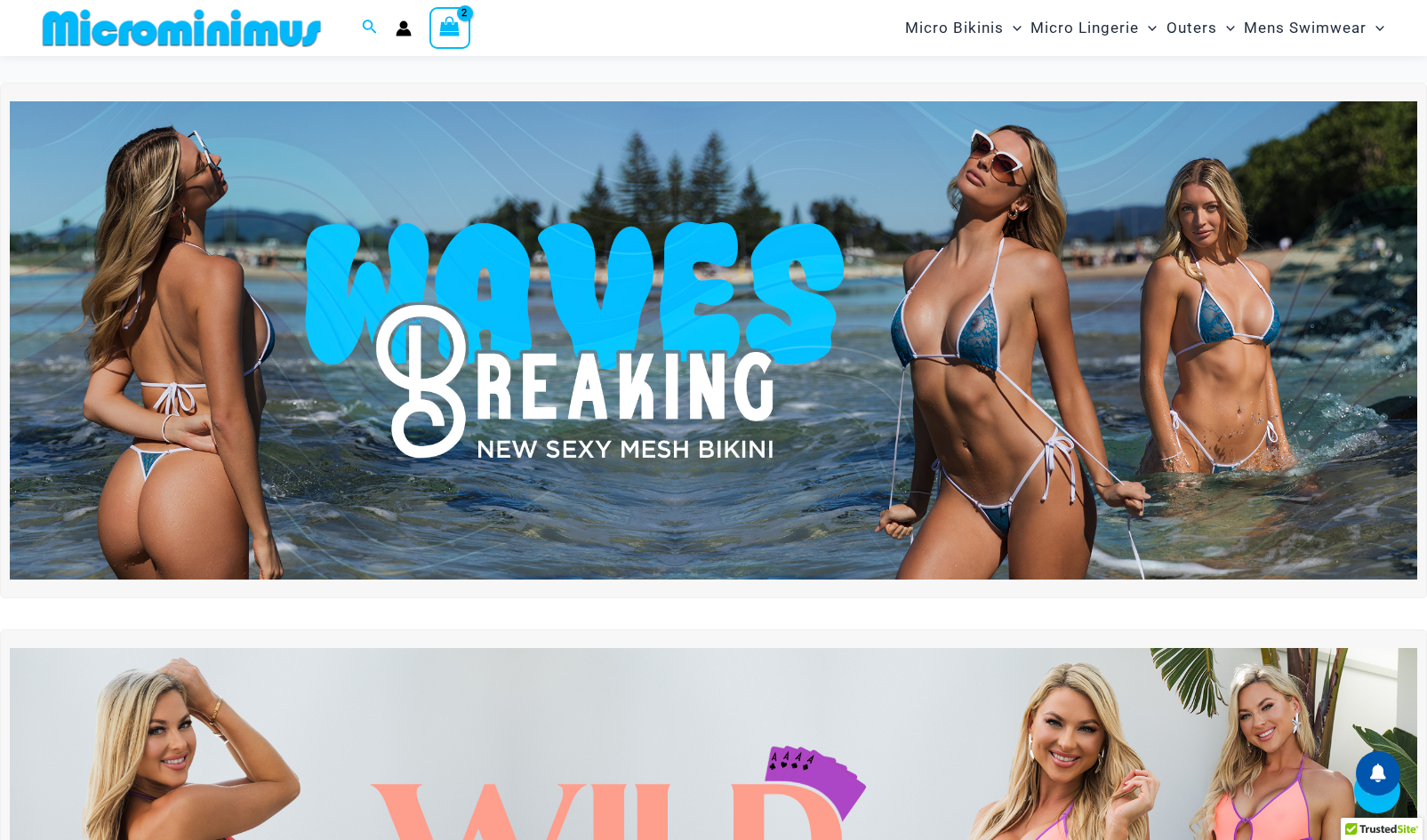
scroll to position [2986, 0]
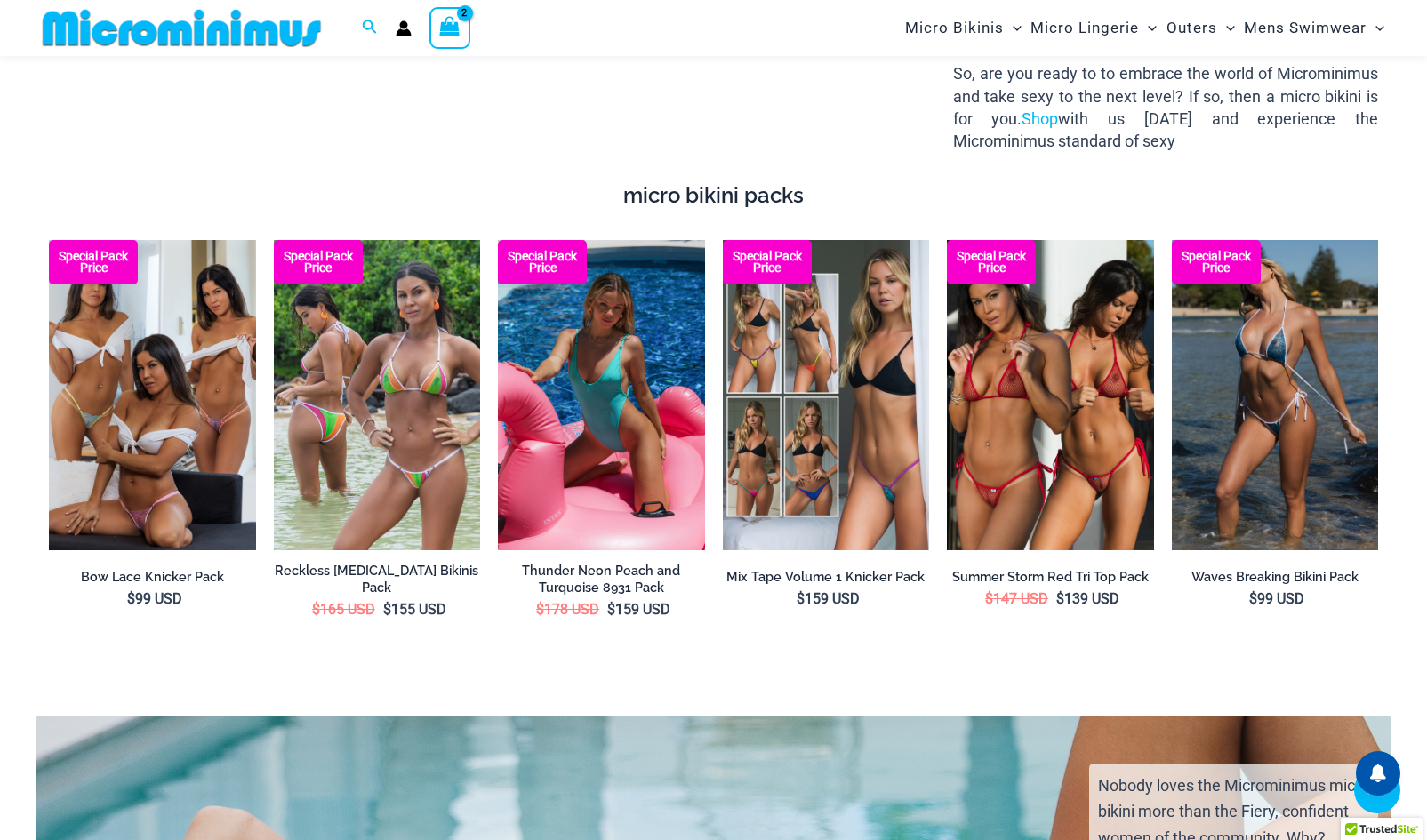
click at [638, 407] on img at bounding box center [601, 395] width 207 height 311
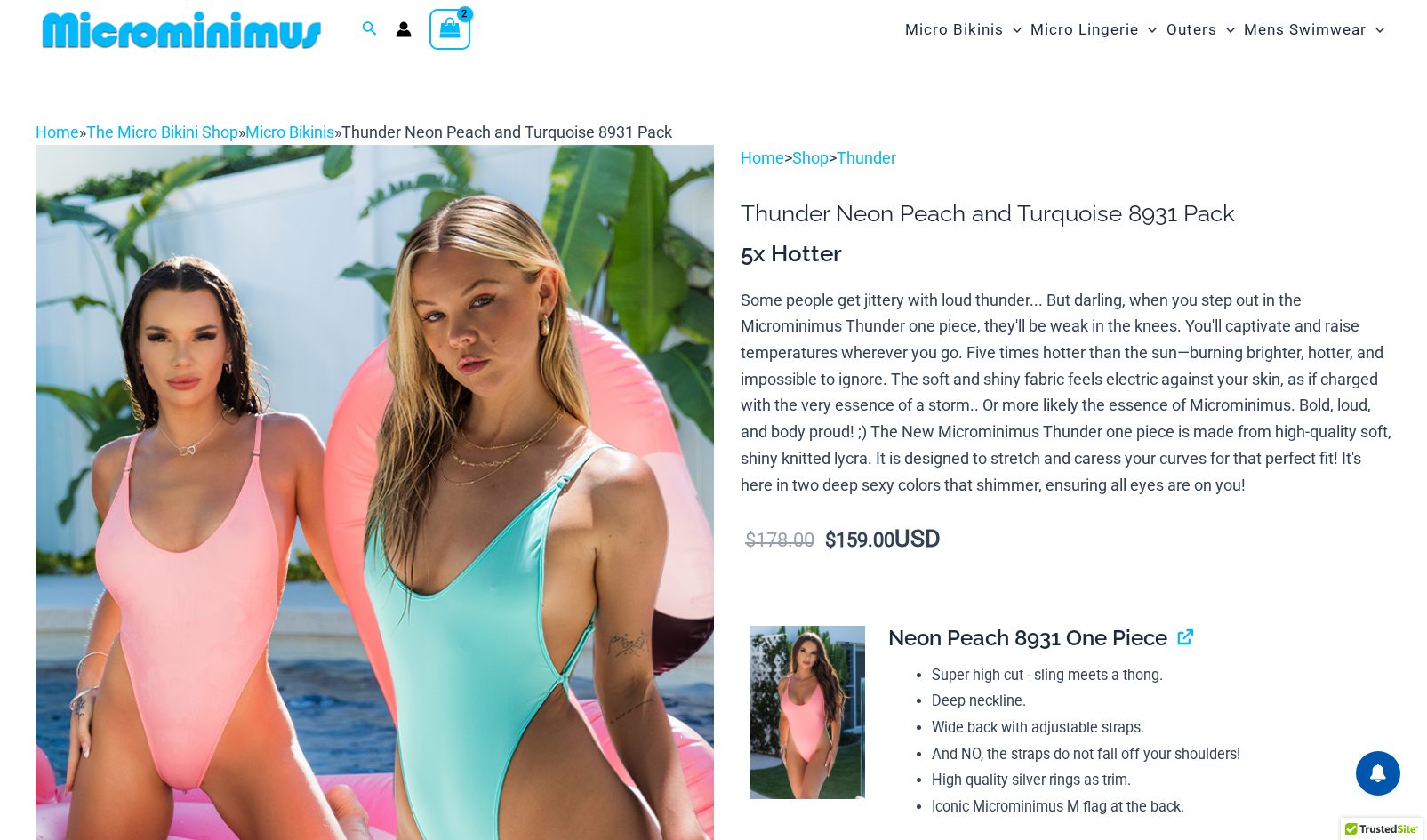
scroll to position [16, 0]
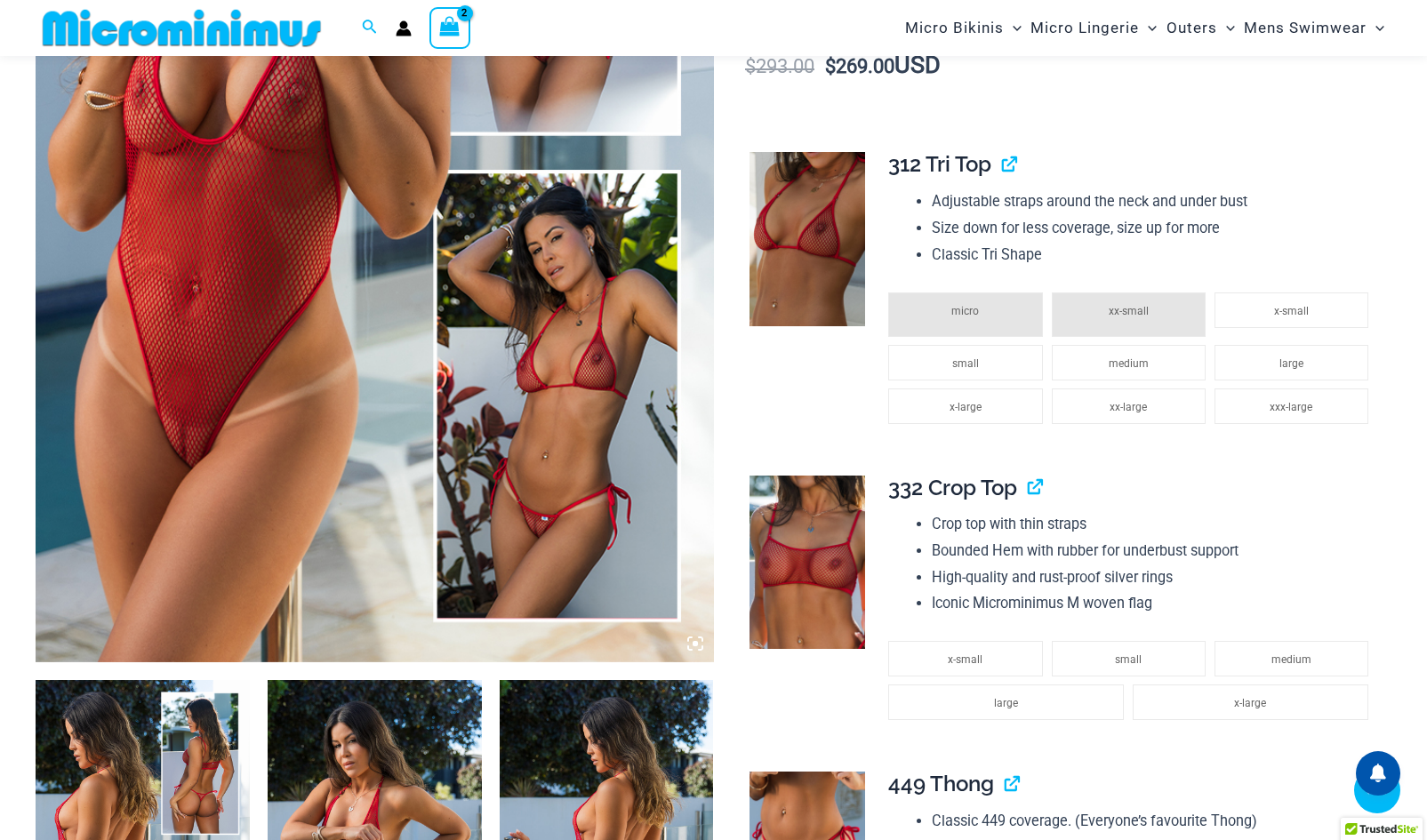
scroll to position [517, 0]
click at [541, 455] on img at bounding box center [375, 153] width 679 height 1017
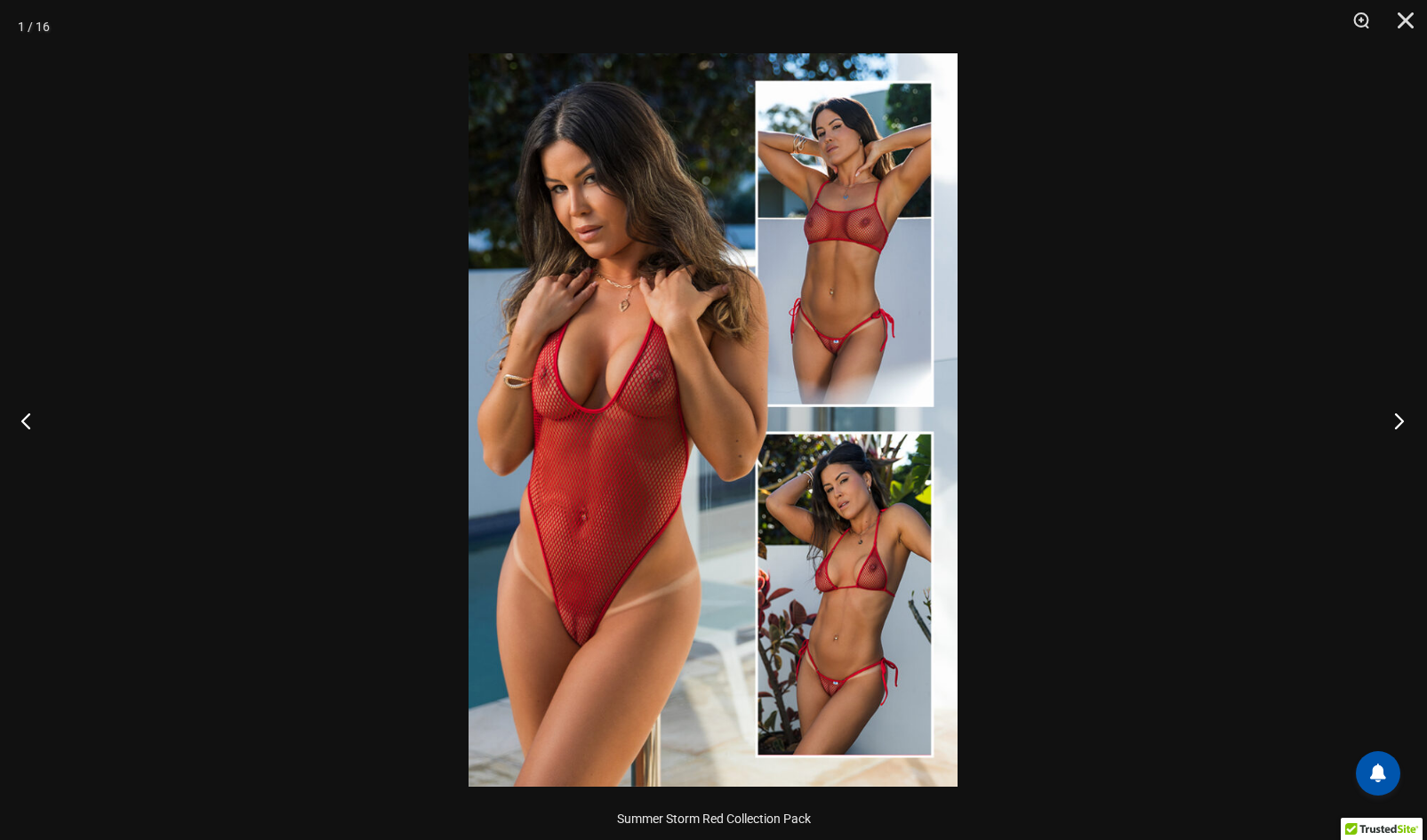
click at [1398, 413] on button "Next" at bounding box center [1393, 420] width 67 height 89
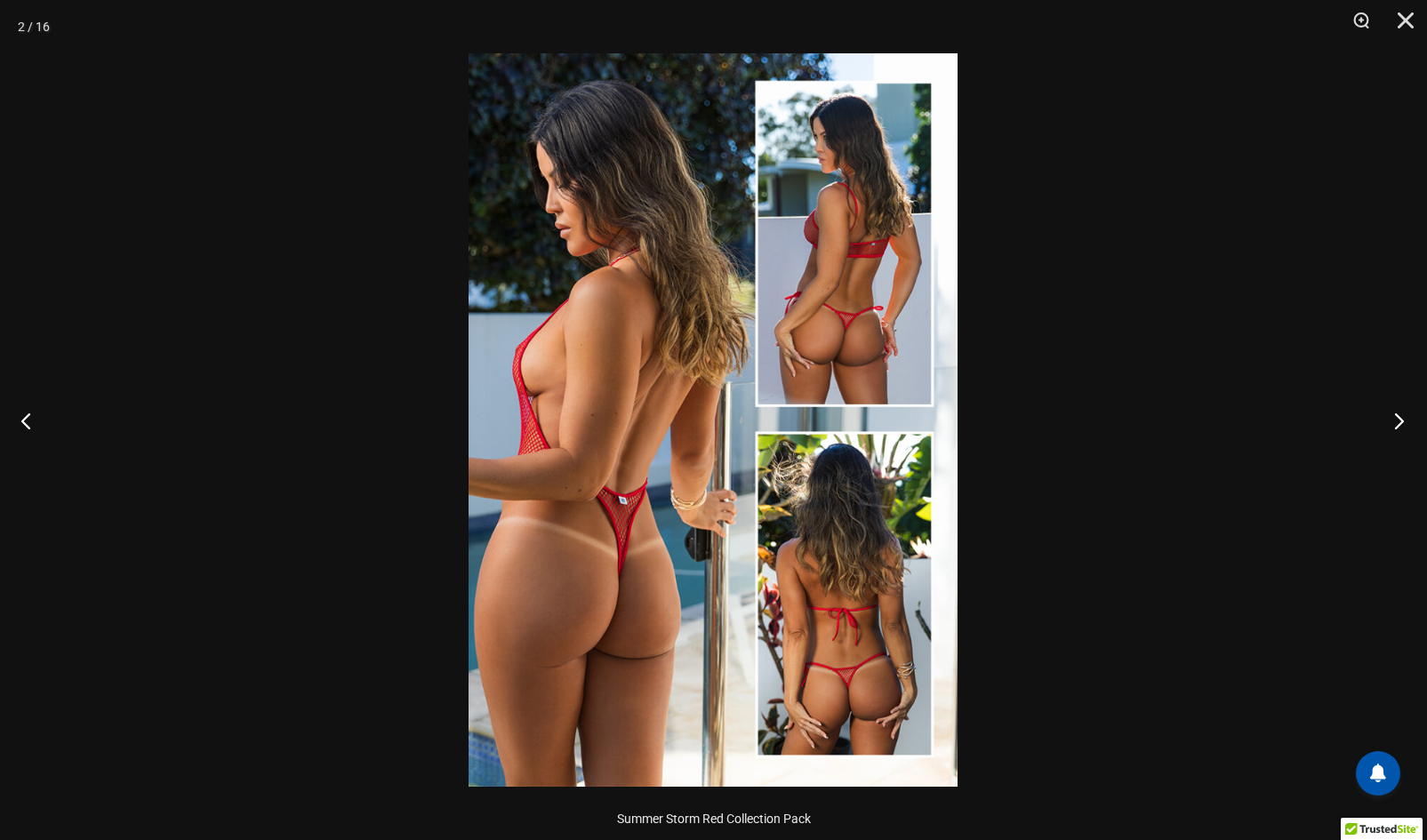
click at [1398, 413] on button "Next" at bounding box center [1393, 420] width 67 height 89
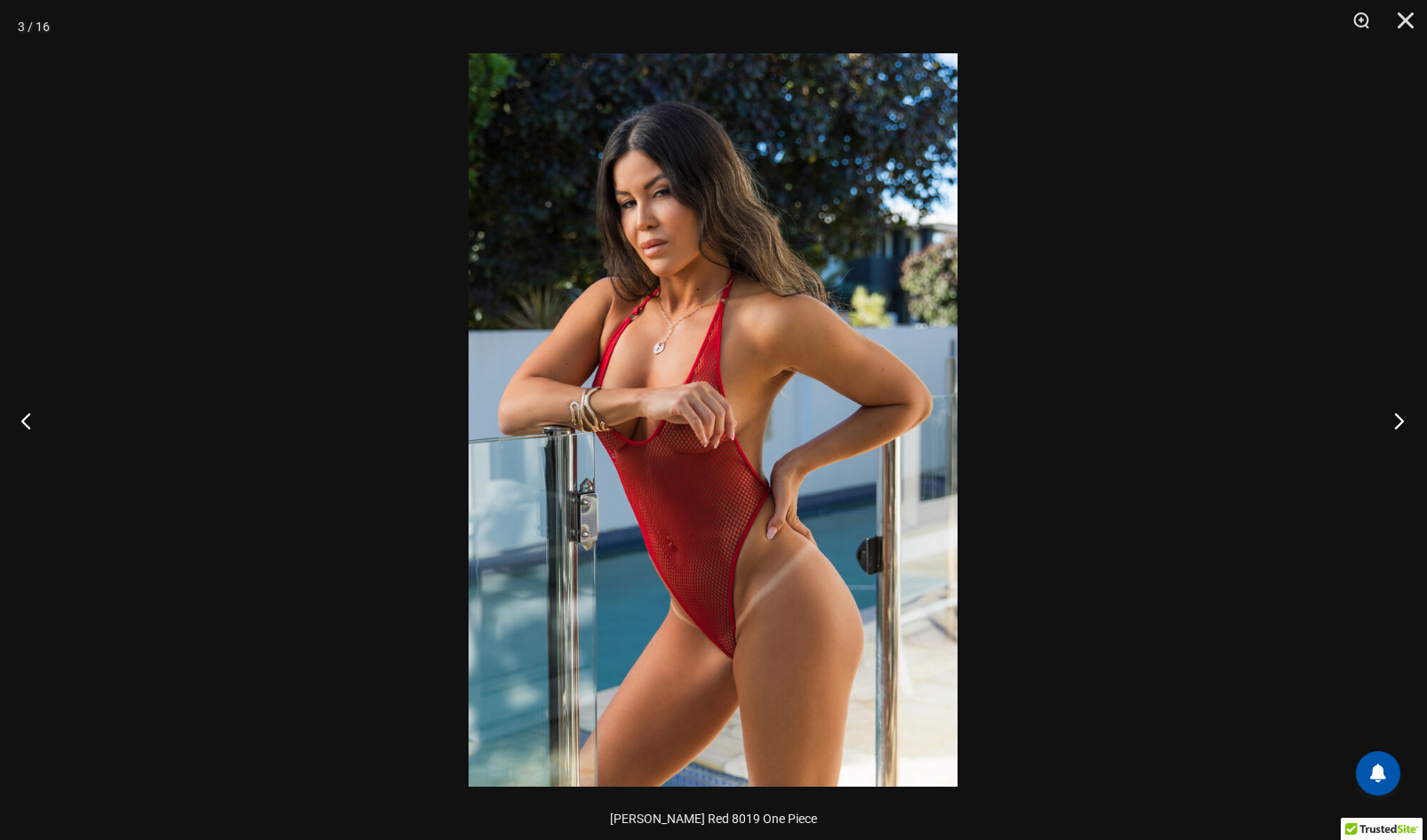
click at [1398, 413] on button "Next" at bounding box center [1393, 420] width 67 height 89
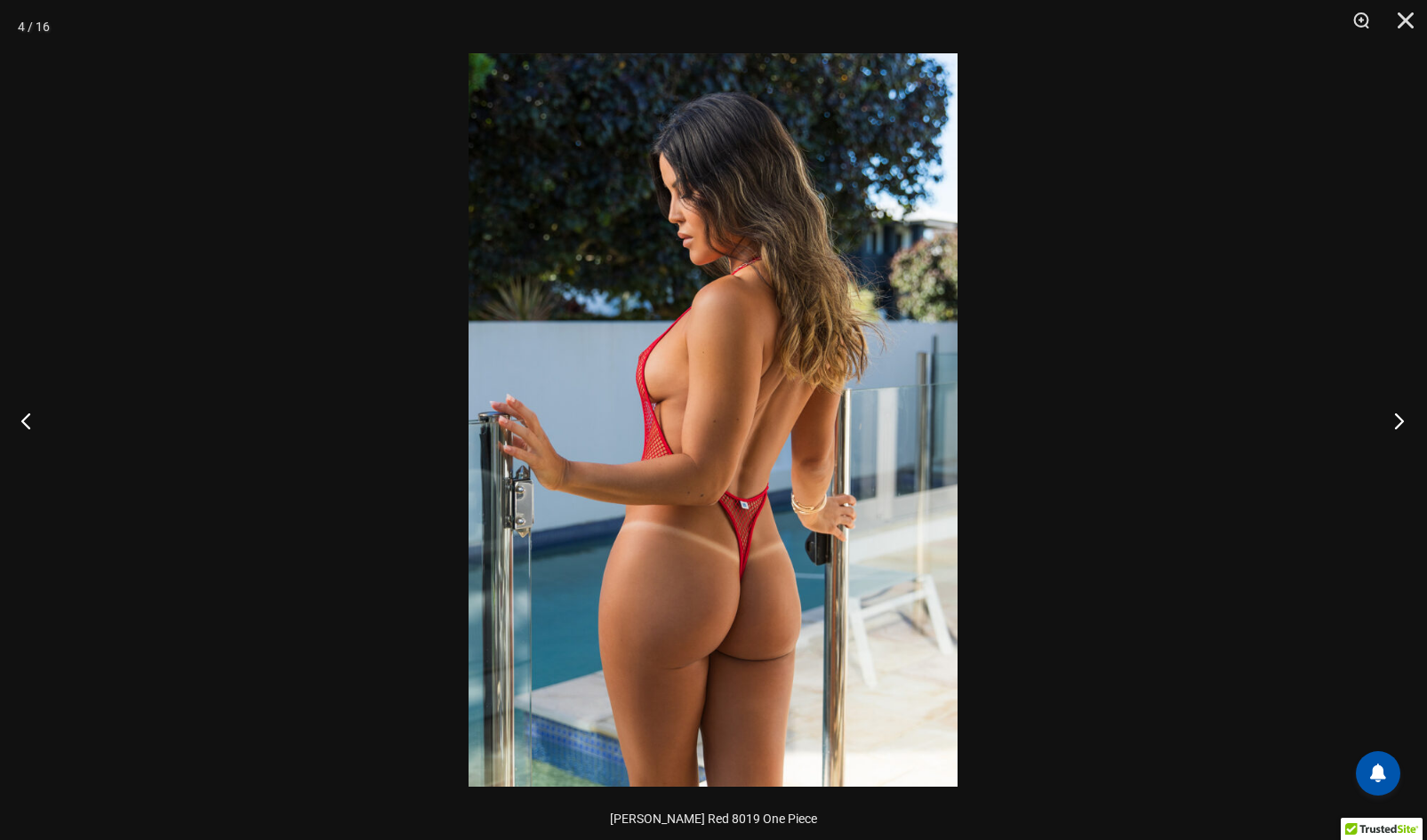
click at [1398, 413] on button "Next" at bounding box center [1393, 420] width 67 height 89
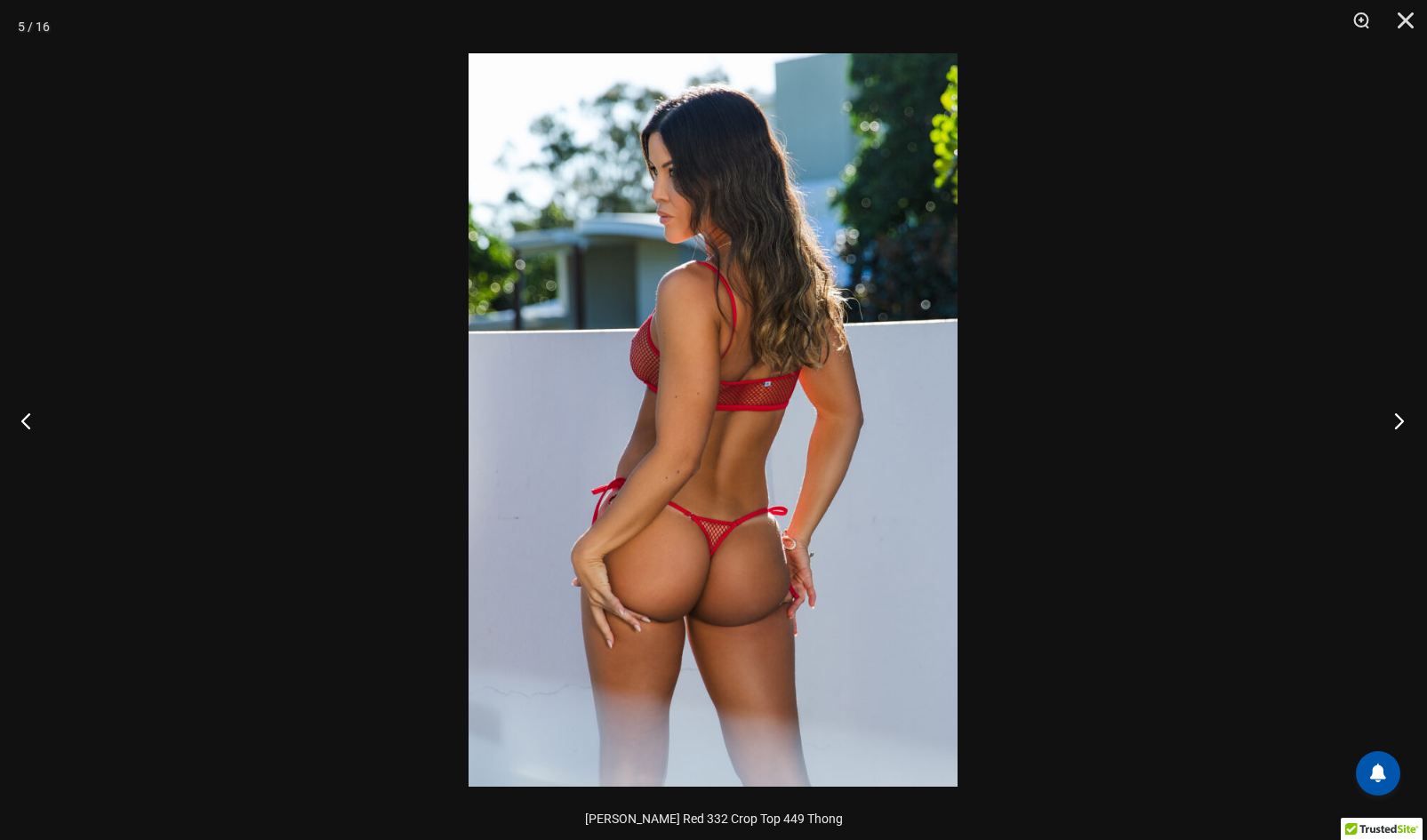
click at [1398, 413] on button "Next" at bounding box center [1393, 420] width 67 height 89
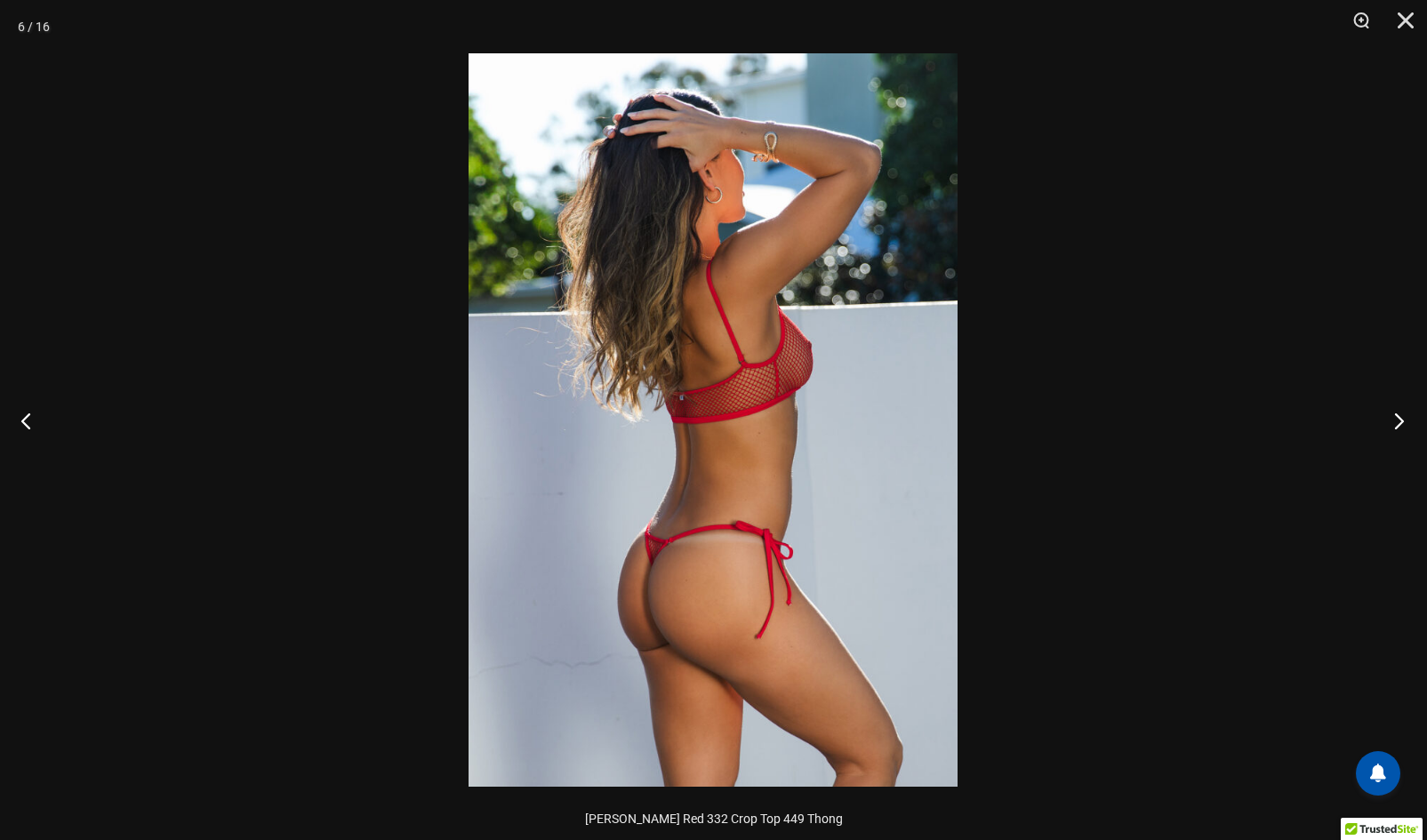
click at [1398, 413] on button "Next" at bounding box center [1393, 420] width 67 height 89
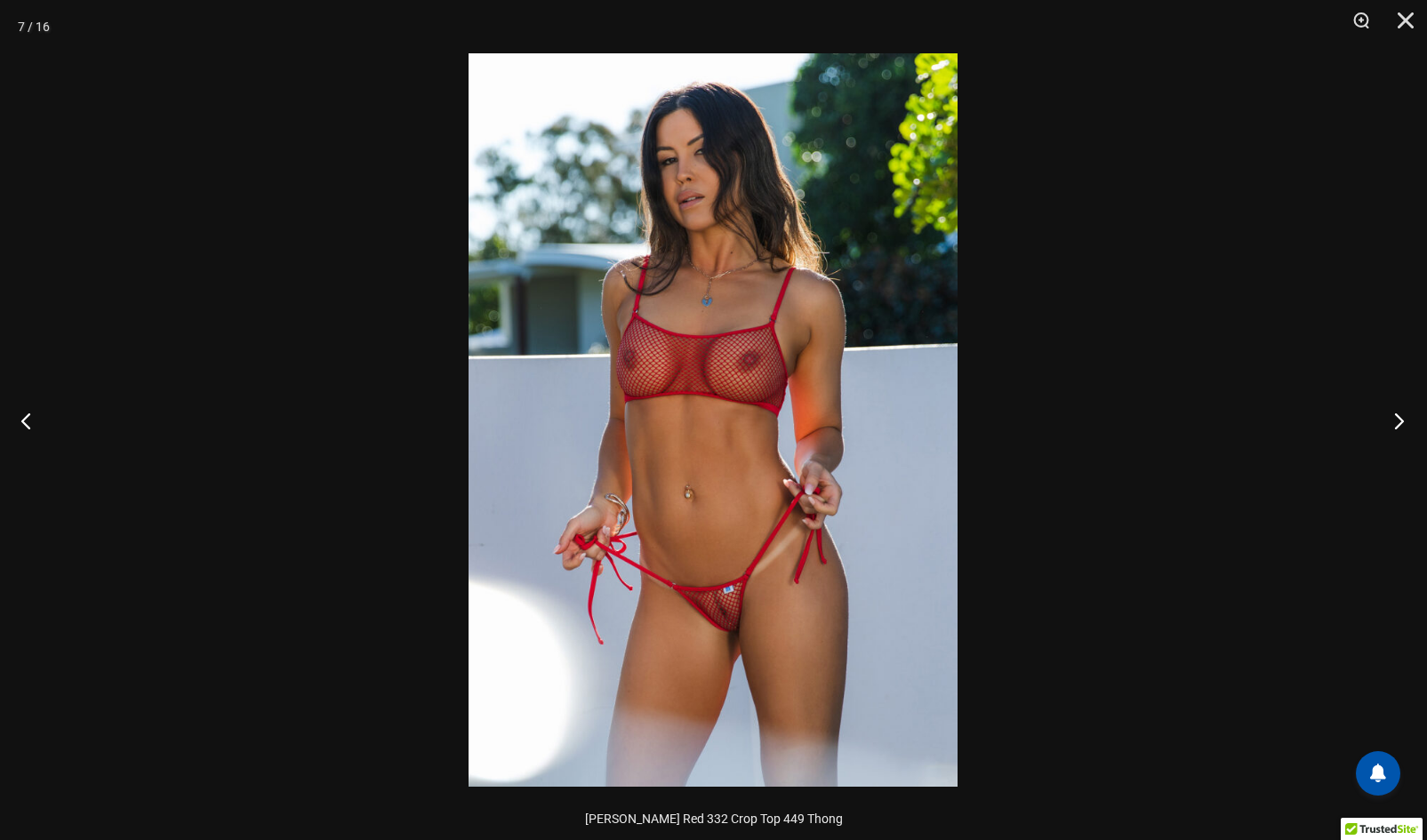
click at [1398, 413] on button "Next" at bounding box center [1393, 420] width 67 height 89
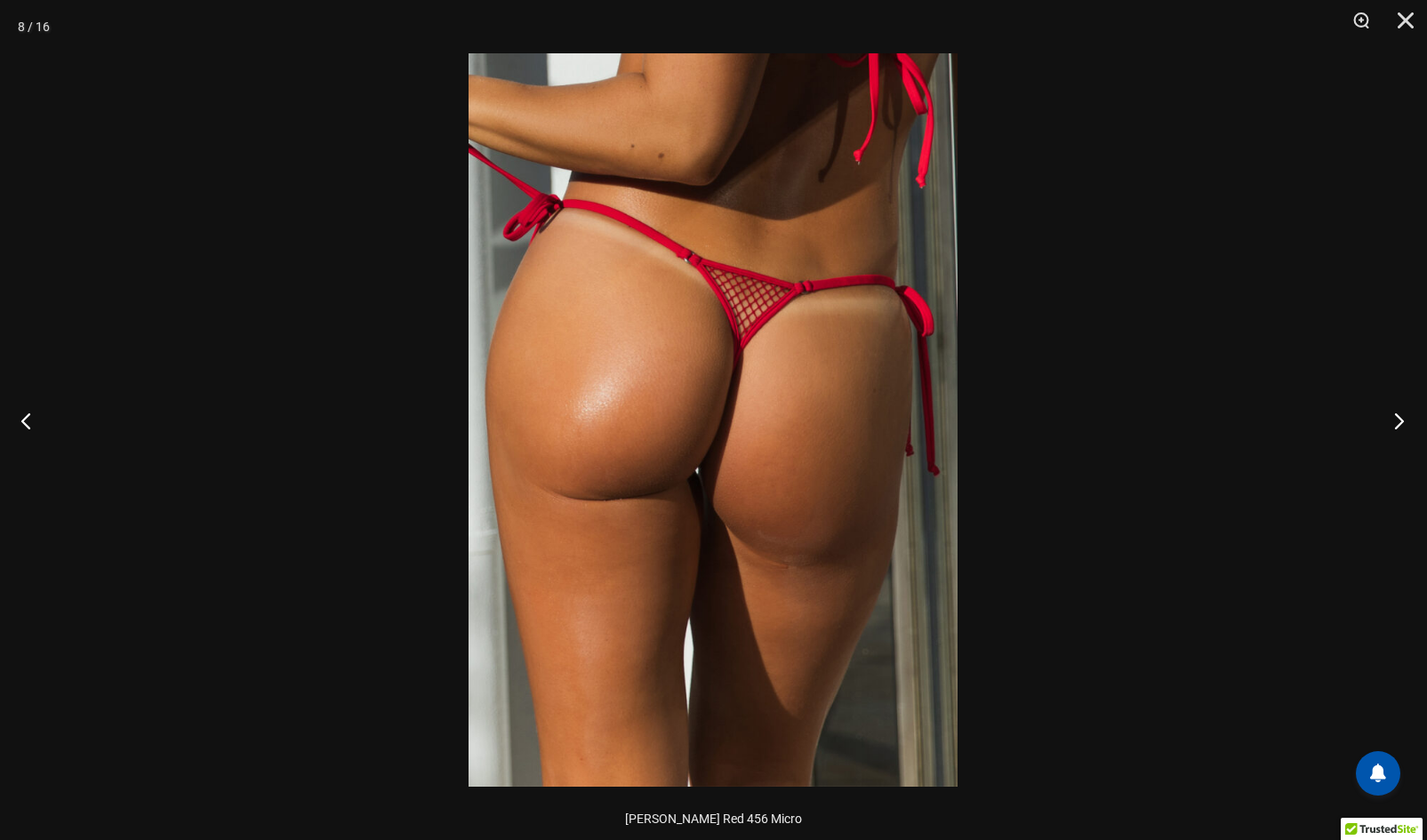
click at [1398, 413] on button "Next" at bounding box center [1393, 420] width 67 height 89
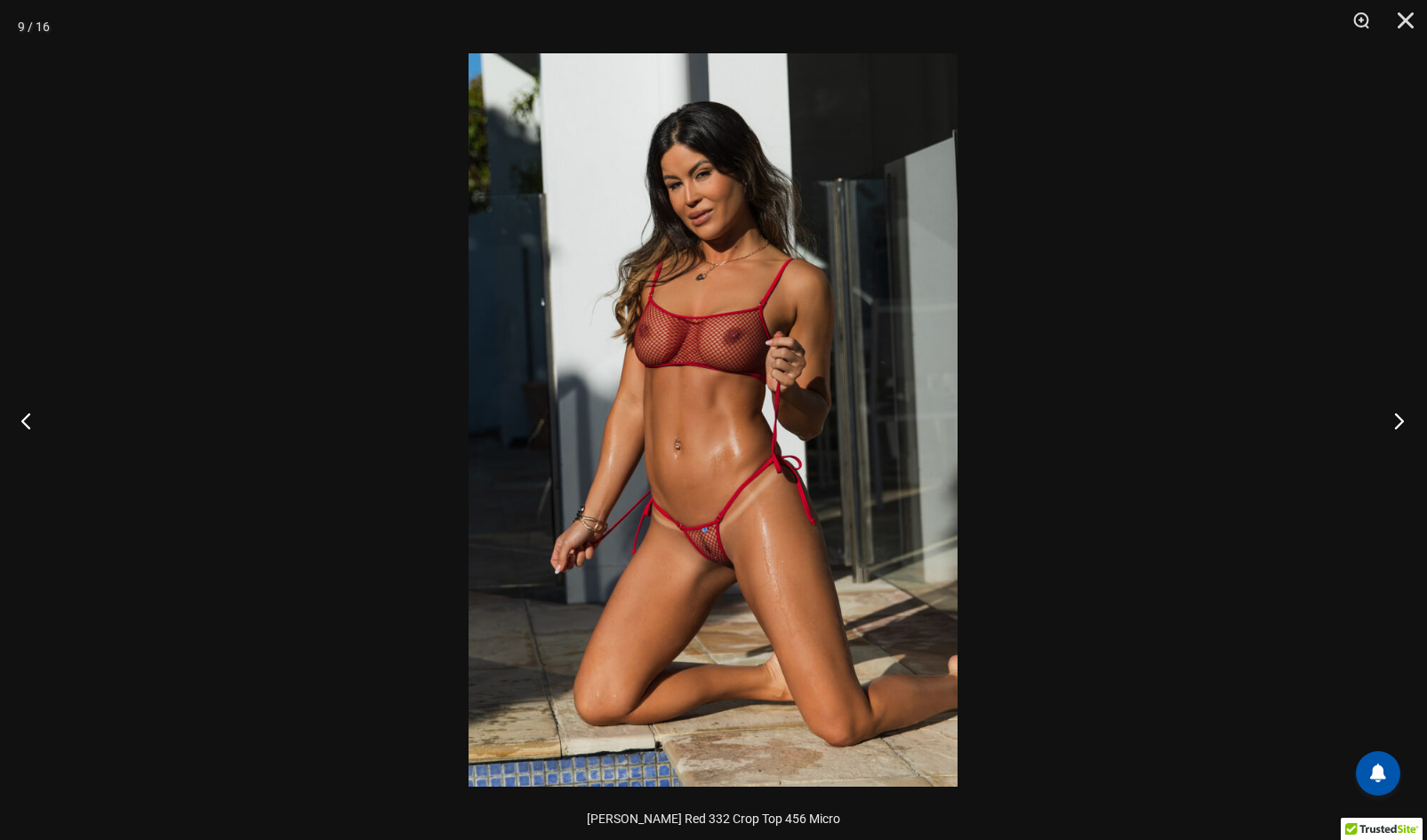
click at [1398, 413] on button "Next" at bounding box center [1393, 420] width 67 height 89
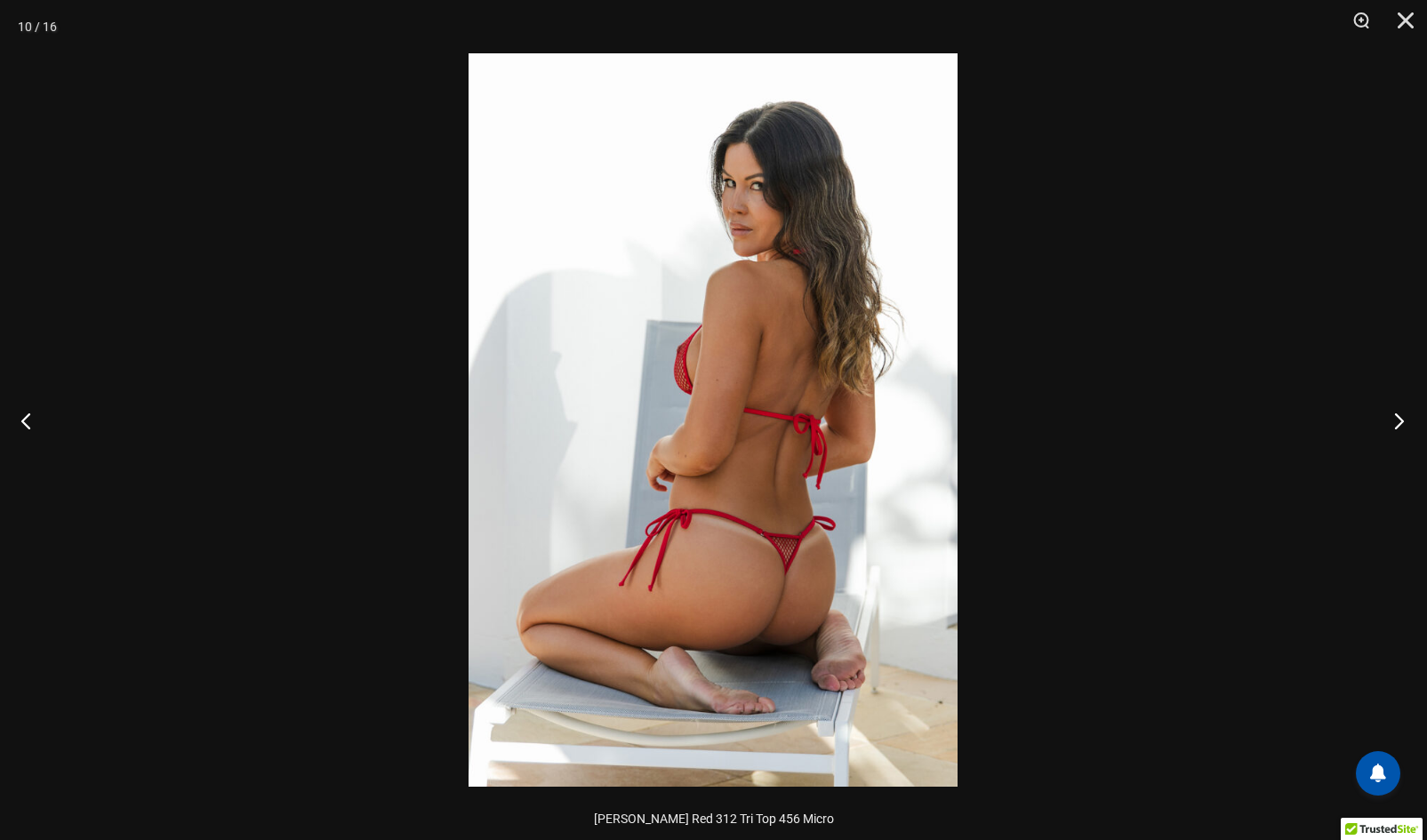
click at [1398, 413] on button "Next" at bounding box center [1393, 420] width 67 height 89
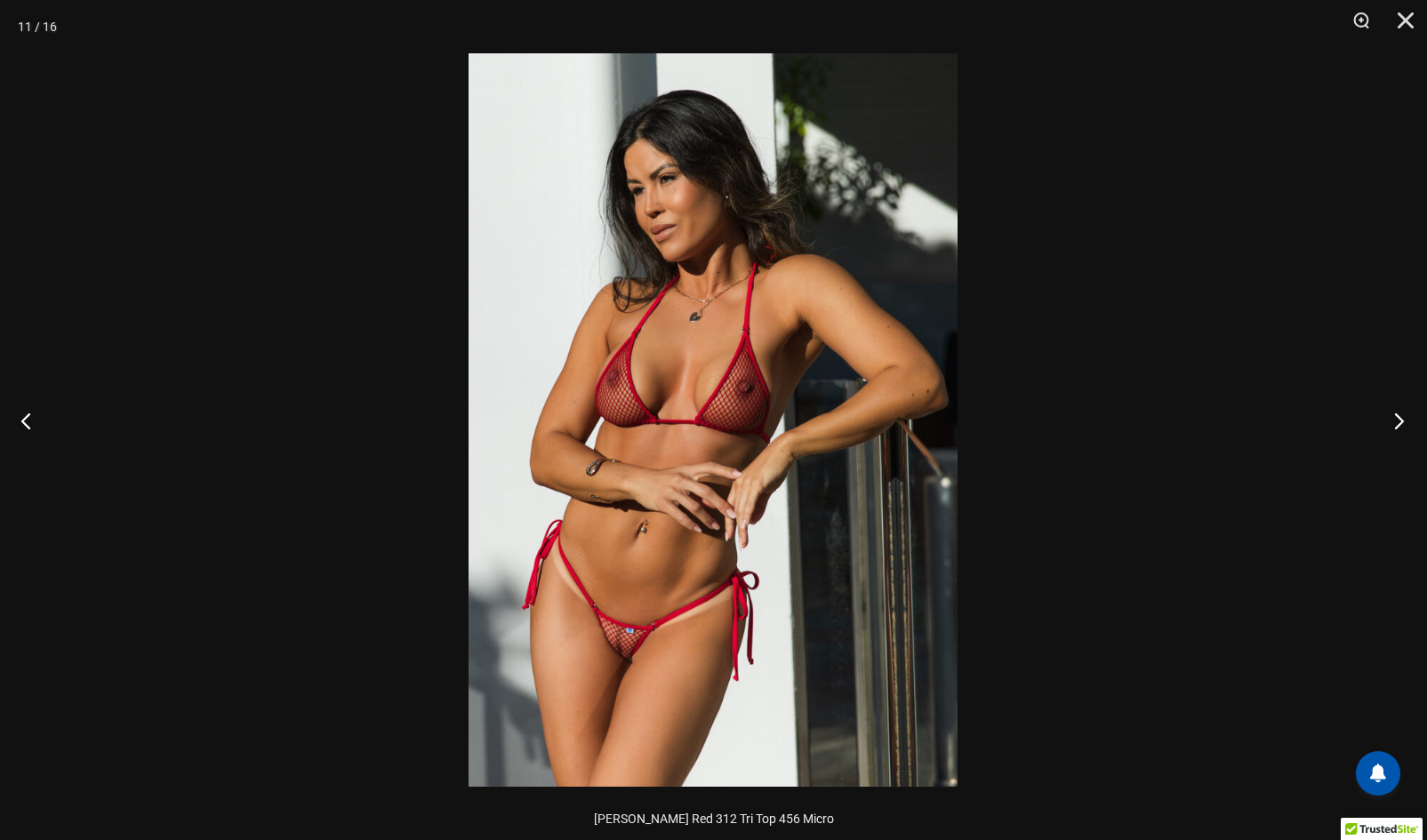
click at [1398, 413] on button "Next" at bounding box center [1393, 420] width 67 height 89
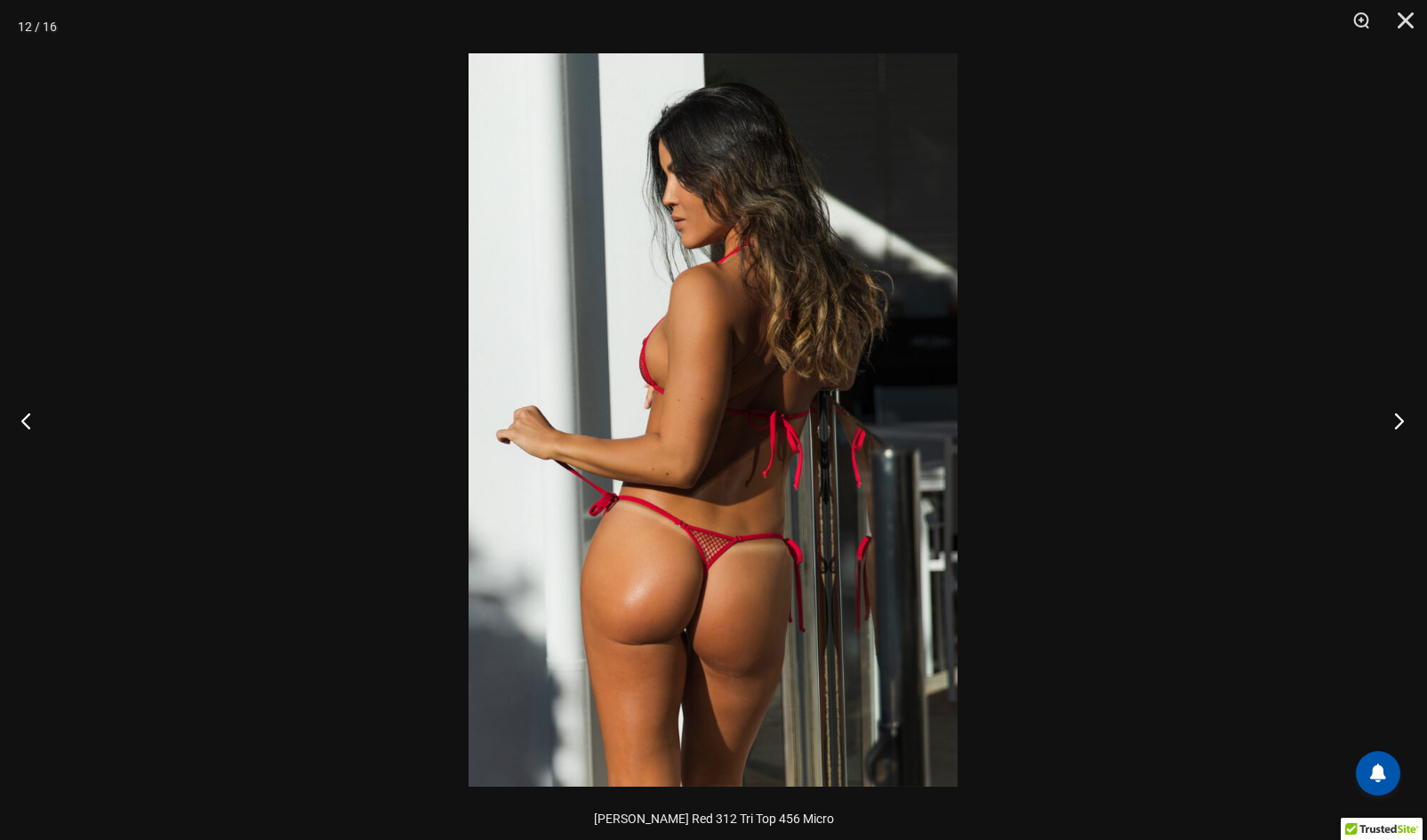
click at [1398, 413] on button "Next" at bounding box center [1393, 420] width 67 height 89
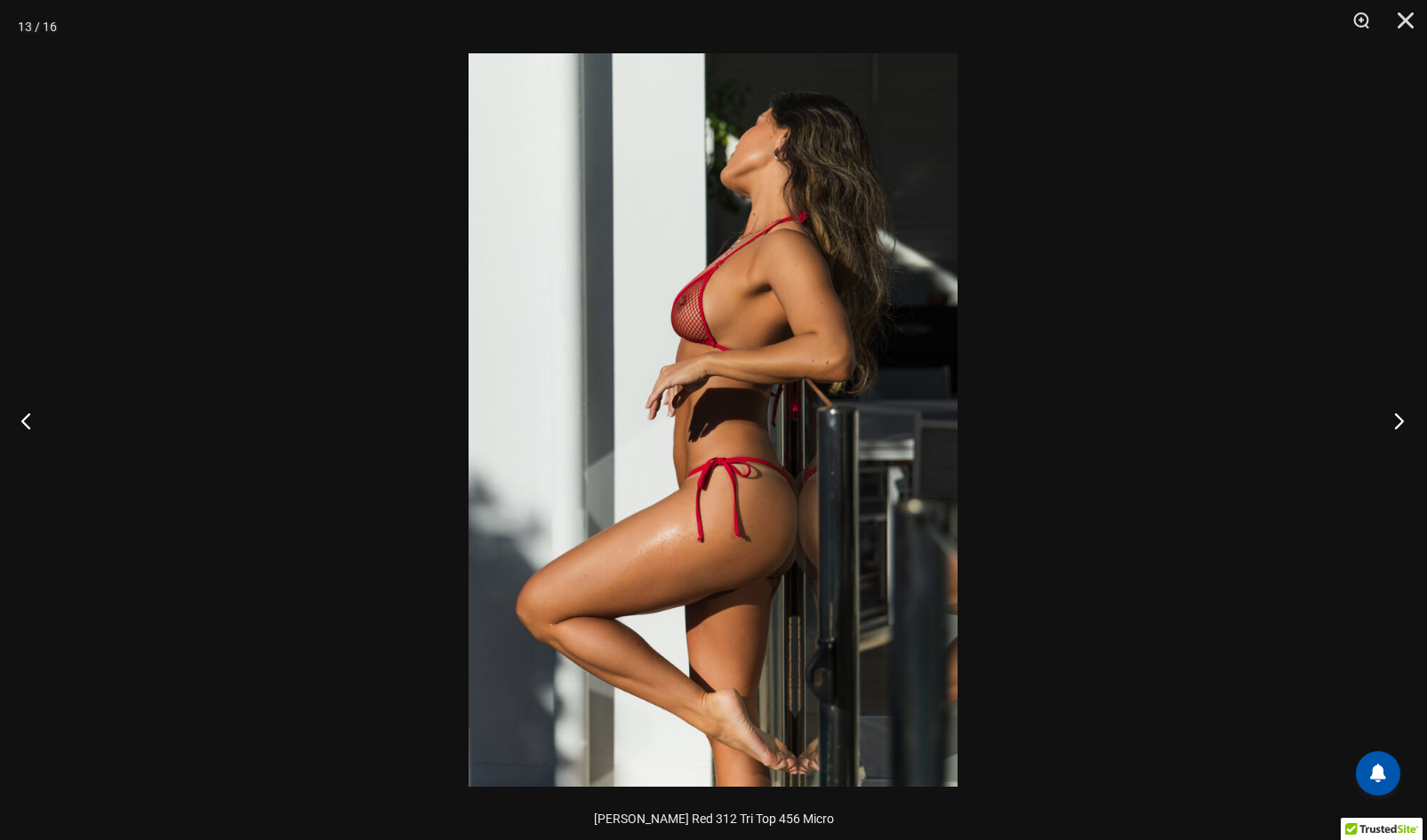
click at [1398, 413] on button "Next" at bounding box center [1393, 420] width 67 height 89
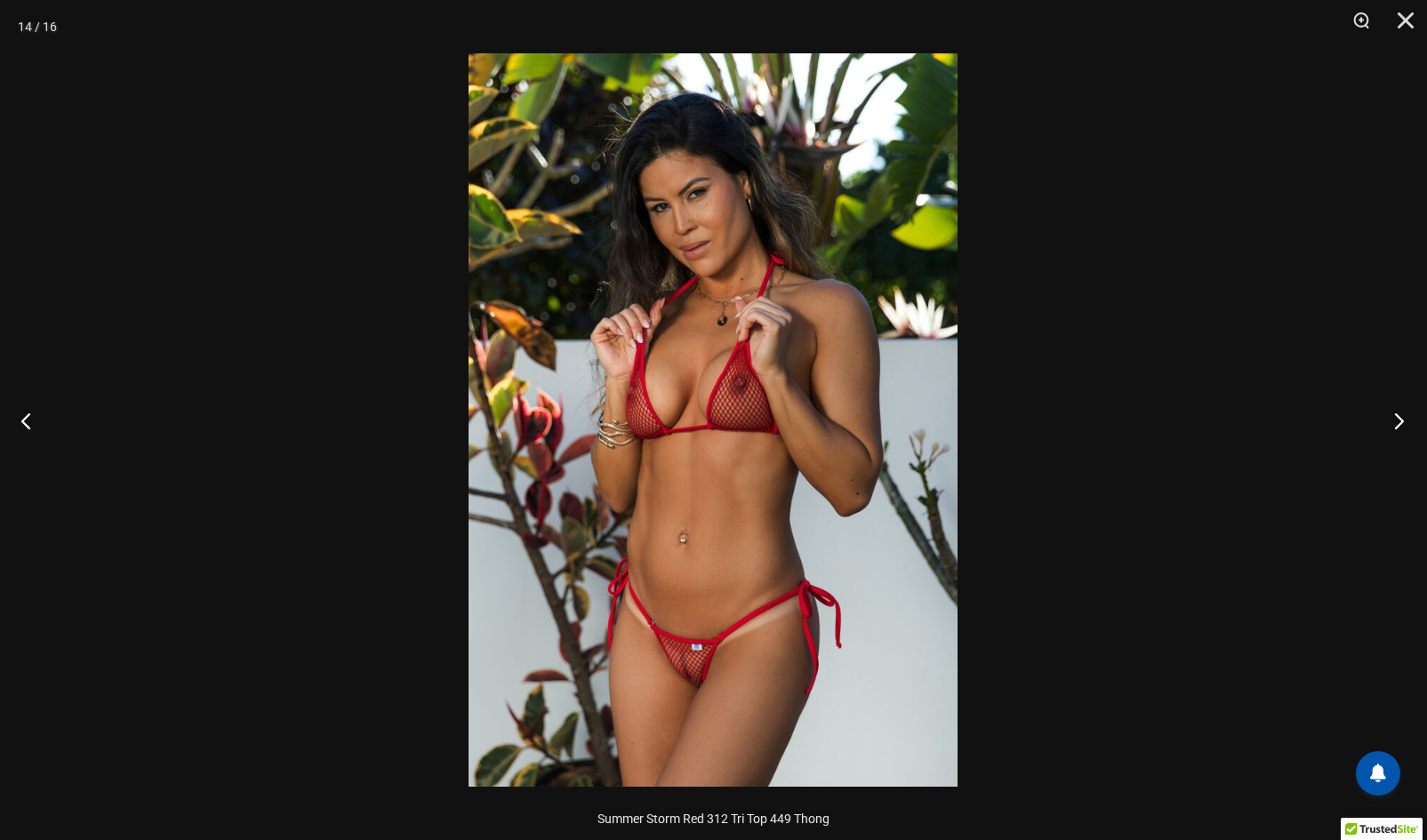
click at [1398, 413] on button "Next" at bounding box center [1393, 420] width 67 height 89
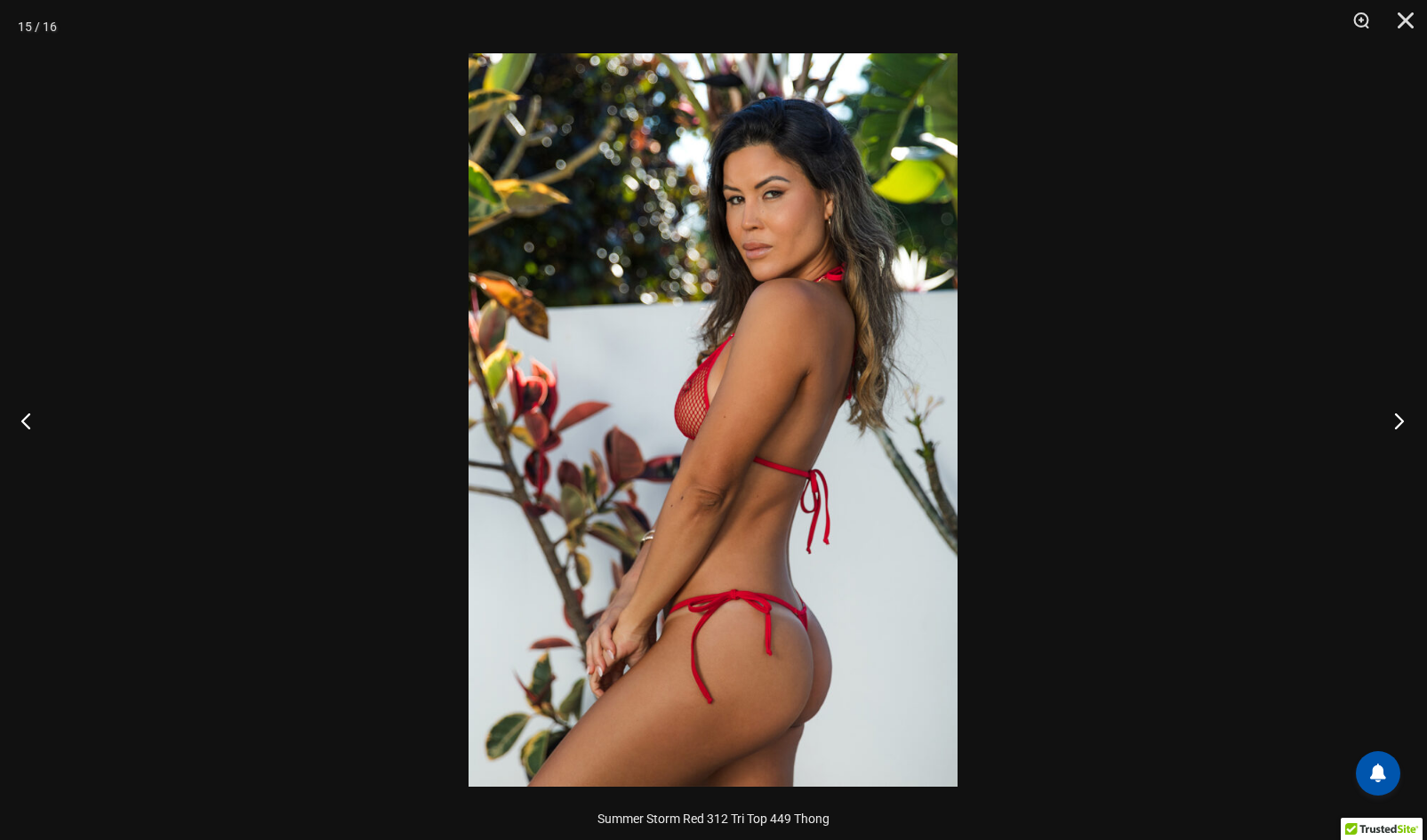
click at [1398, 413] on button "Next" at bounding box center [1393, 420] width 67 height 89
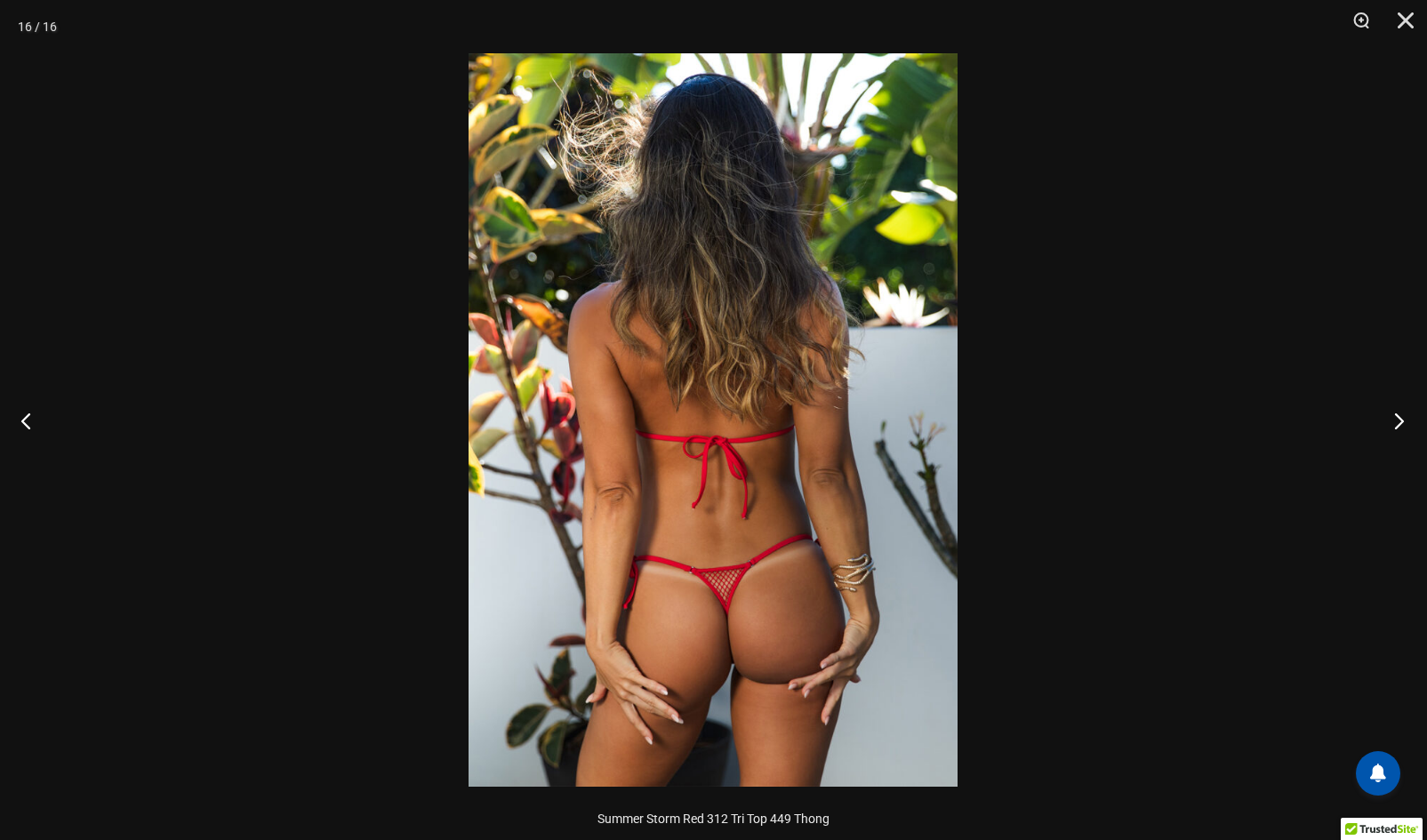
click at [1398, 413] on button "Next" at bounding box center [1393, 420] width 67 height 89
